Goal: Task Accomplishment & Management: Manage account settings

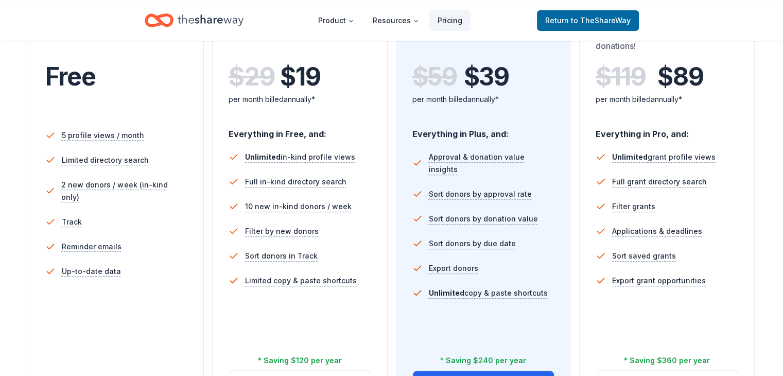
scroll to position [233, 0]
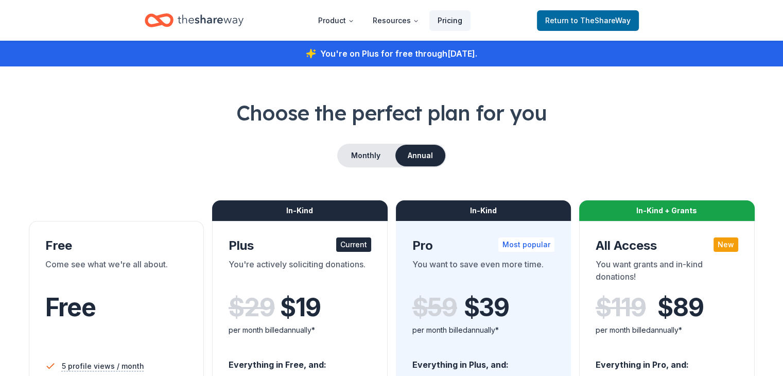
click at [445, 21] on link "Pricing" at bounding box center [450, 20] width 41 height 21
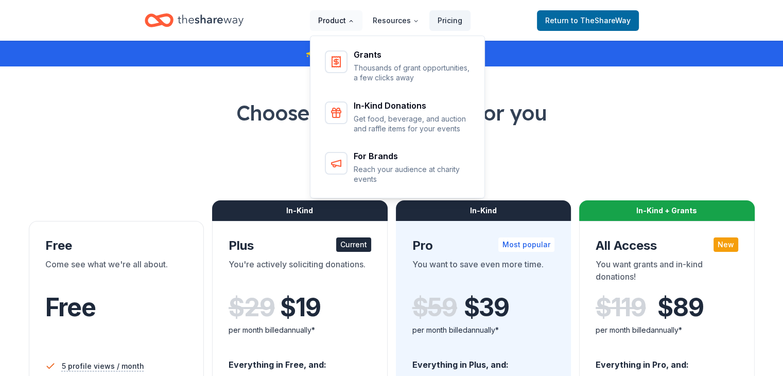
click at [328, 16] on button "Product" at bounding box center [336, 20] width 53 height 21
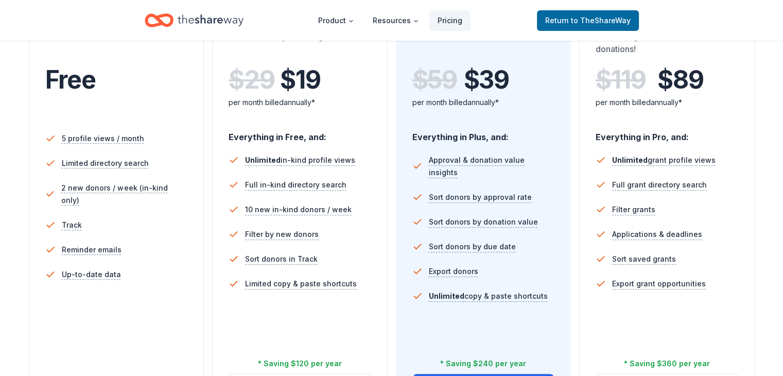
scroll to position [233, 0]
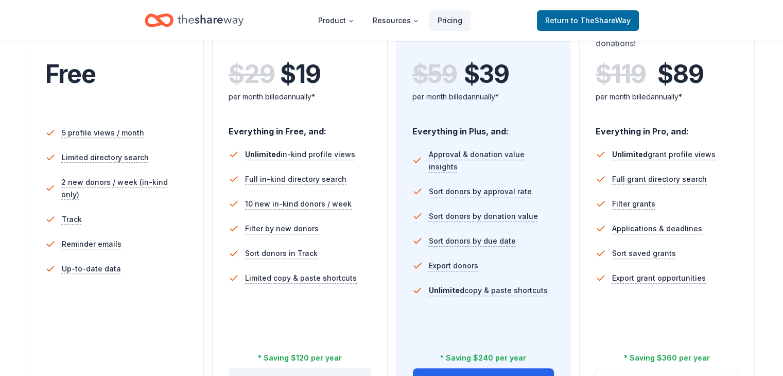
click at [288, 368] on button "Change plan" at bounding box center [300, 380] width 142 height 25
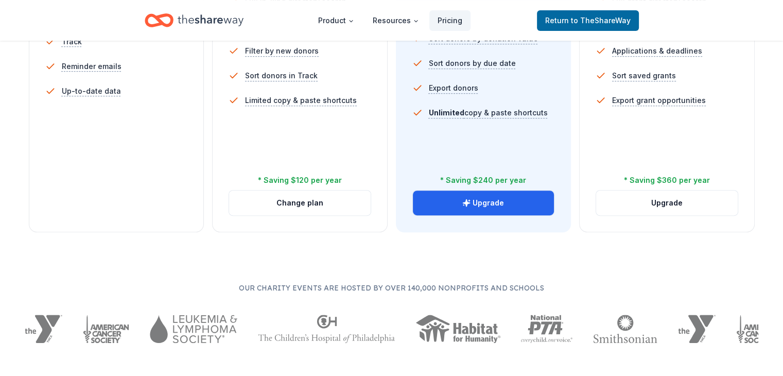
scroll to position [414, 0]
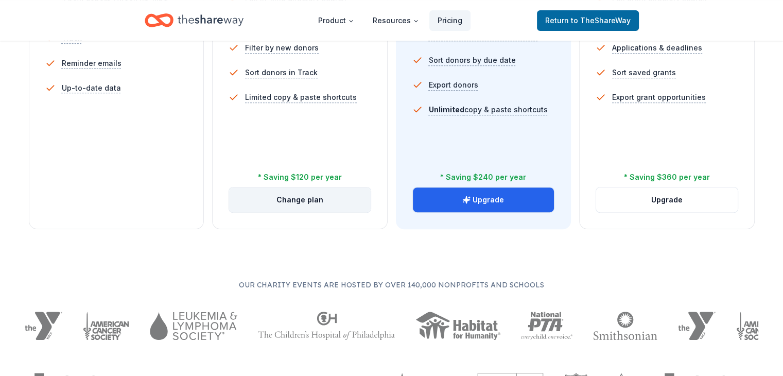
click at [308, 188] on button "Change plan" at bounding box center [300, 200] width 142 height 25
